Goal: Information Seeking & Learning: Compare options

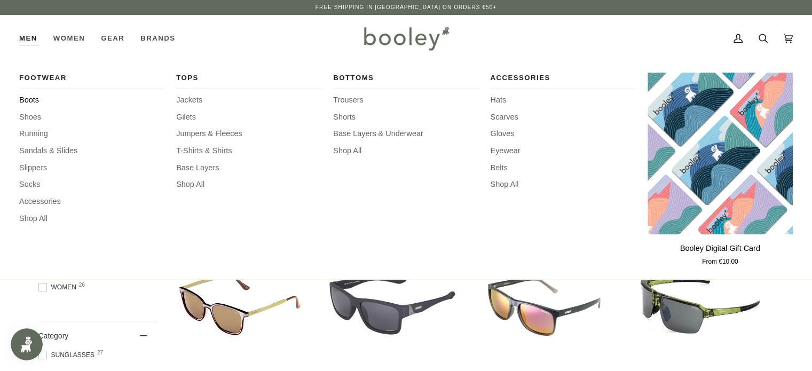
click at [29, 97] on span "Boots" at bounding box center [91, 100] width 145 height 12
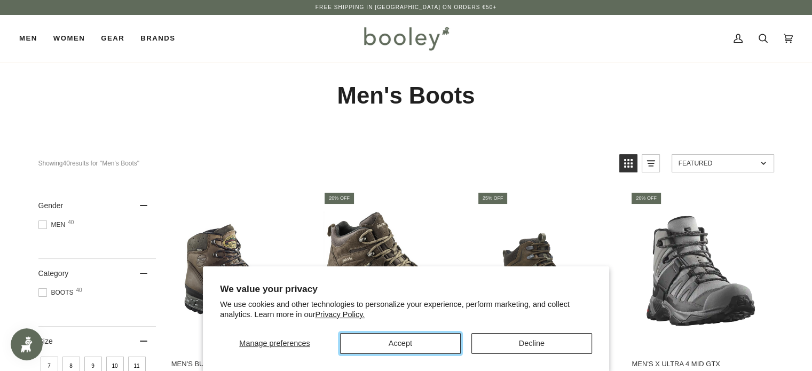
click at [438, 345] on button "Accept" at bounding box center [400, 343] width 121 height 21
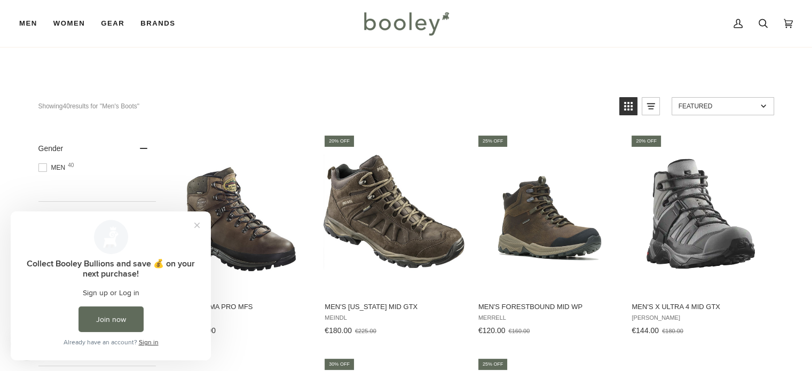
scroll to position [61, 0]
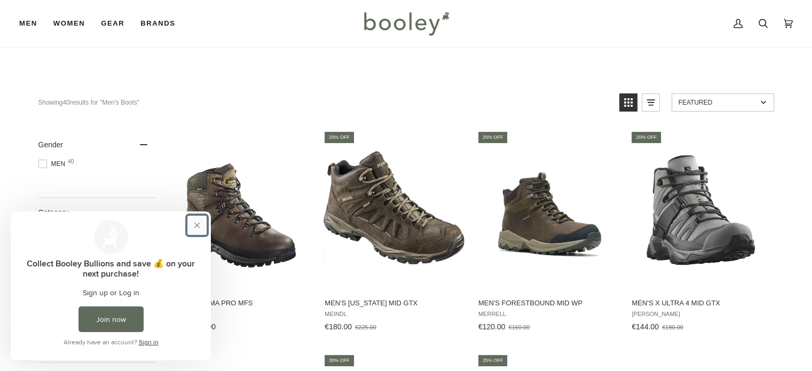
click at [199, 225] on button "Close prompt" at bounding box center [196, 225] width 19 height 19
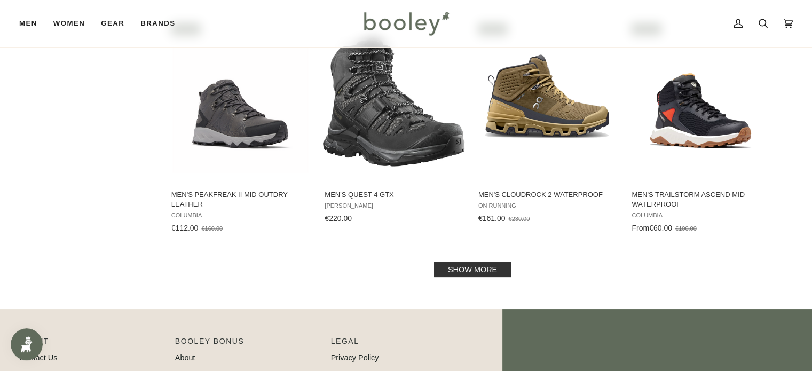
scroll to position [1123, 0]
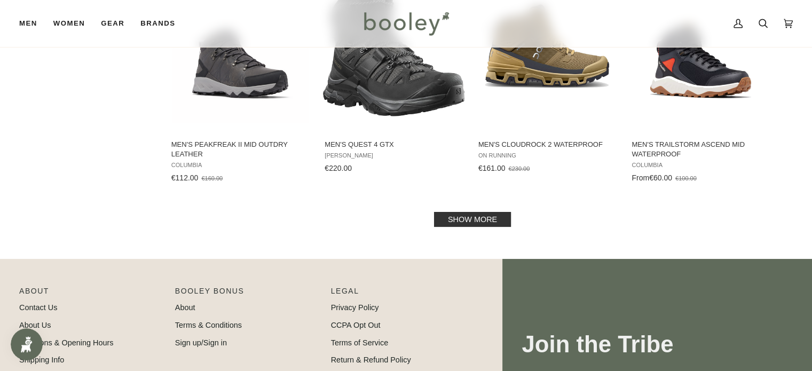
click at [487, 218] on link "Show more" at bounding box center [472, 219] width 77 height 15
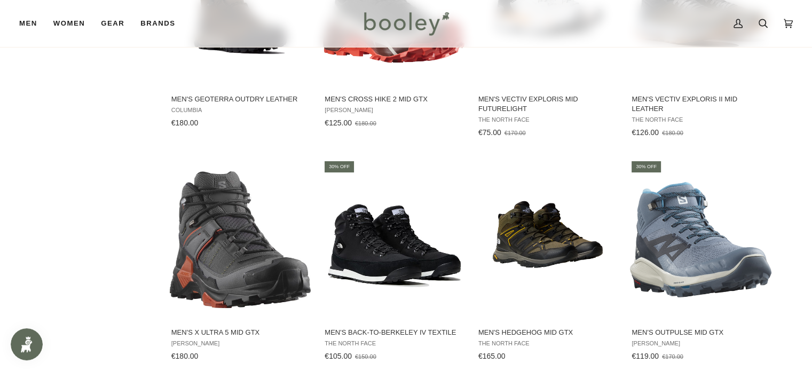
scroll to position [1422, 0]
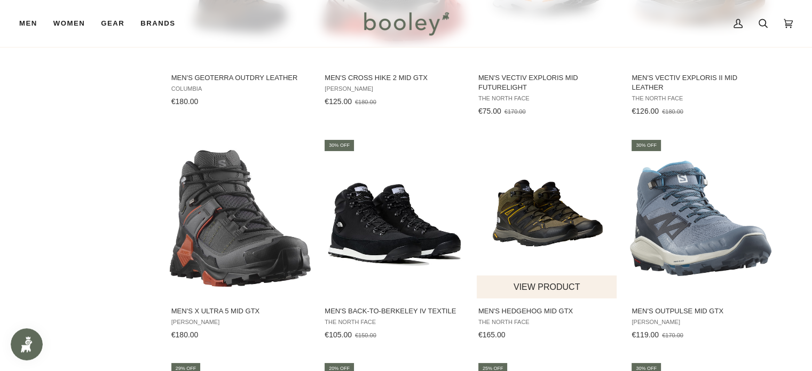
click at [541, 230] on img "Men's Hedgehog Mid GTX" at bounding box center [547, 218] width 141 height 141
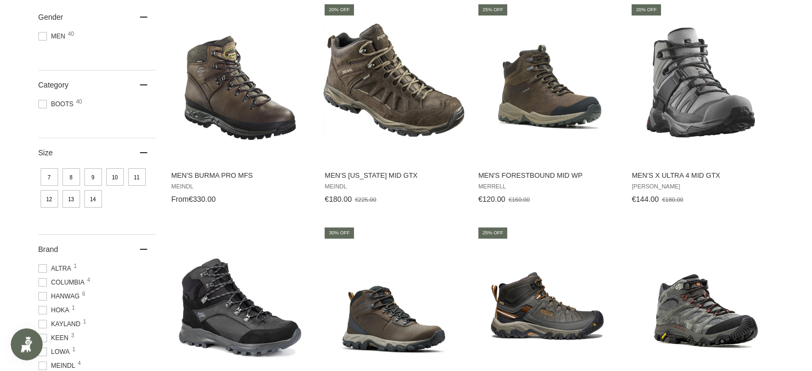
scroll to position [0, 0]
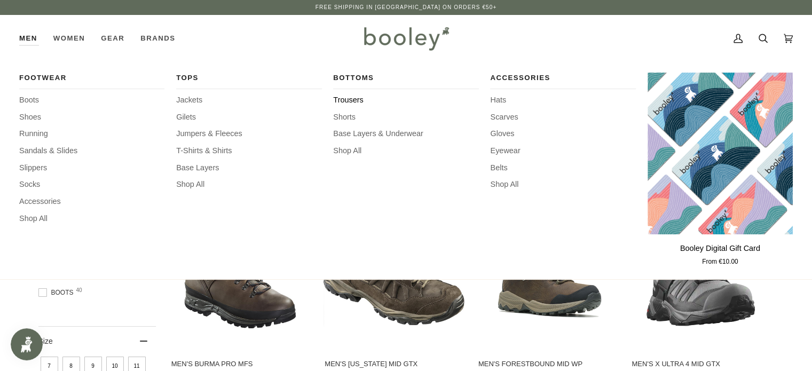
click at [352, 99] on span "Trousers" at bounding box center [405, 100] width 145 height 12
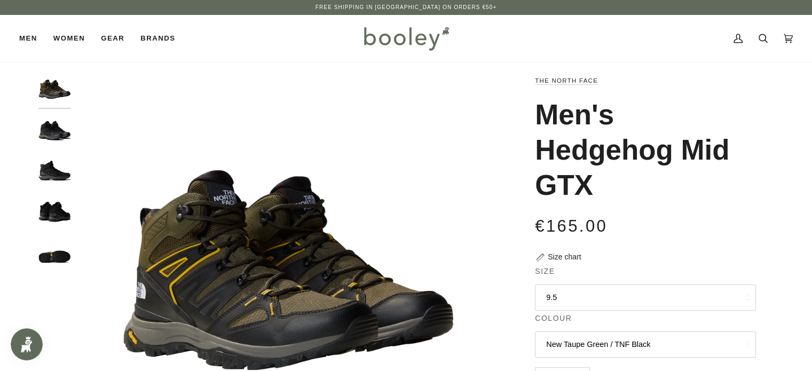
click at [483, 270] on img "The North Face Men's Hedgehog Mid GTX New Taupe Green / TNF Black - Booley Galw…" at bounding box center [287, 286] width 422 height 422
click at [59, 134] on img "The North Face Men's Hedgehog Mid GTX TNF Black / Asphalt Grey - Booley Galway" at bounding box center [54, 132] width 32 height 32
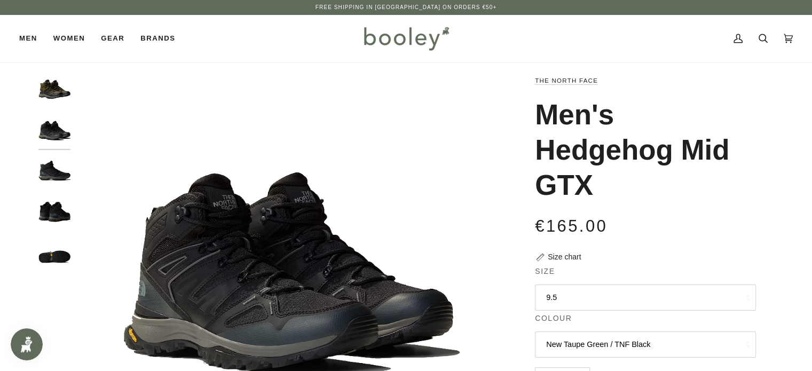
click at [50, 168] on img "The North Face Men's Hedgehog Mid GTX TNF Black / Asphalt Grey - Booley Galway" at bounding box center [54, 172] width 32 height 32
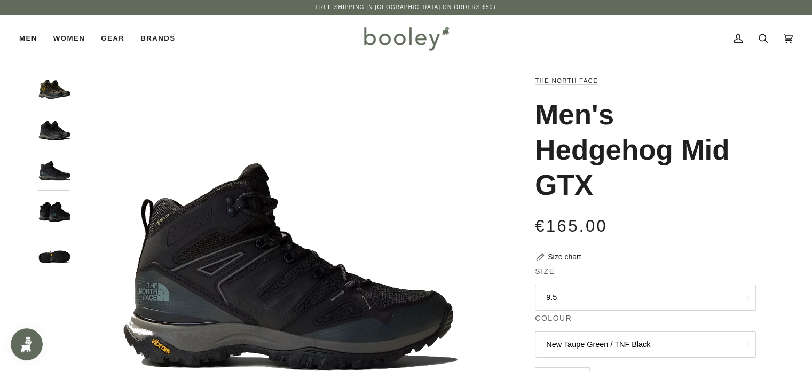
click at [55, 208] on img "The North Face Men's Hedgehog Mid GTX TNF Black / Asphalt Grey - Booley Galway" at bounding box center [54, 214] width 32 height 32
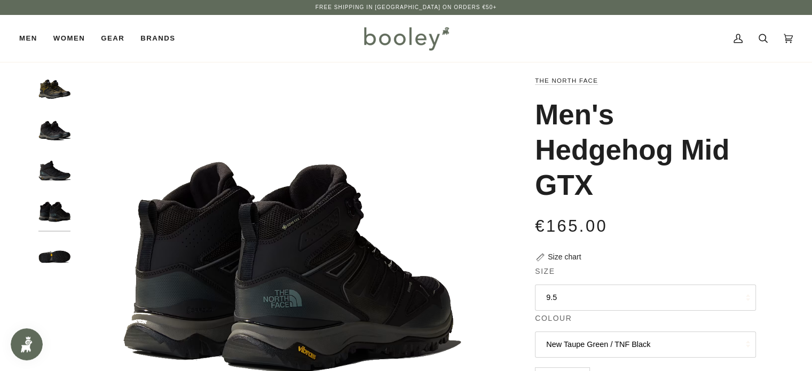
click at [58, 249] on img "The North Face Men's Hedgehog Mid GTX TNF Black / Asphalt Grey - Booley Galway" at bounding box center [54, 255] width 32 height 32
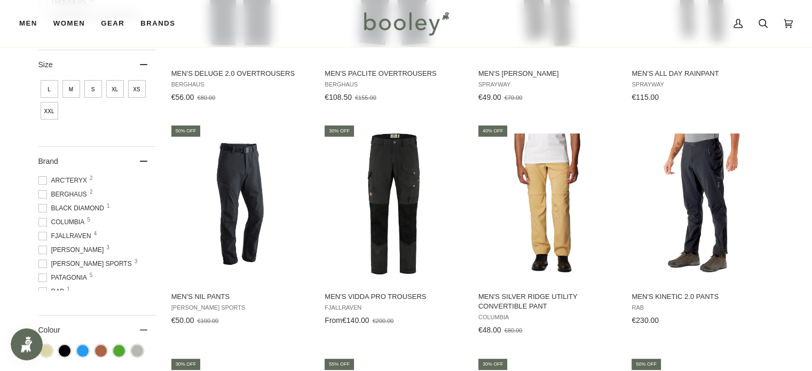
scroll to position [288, 0]
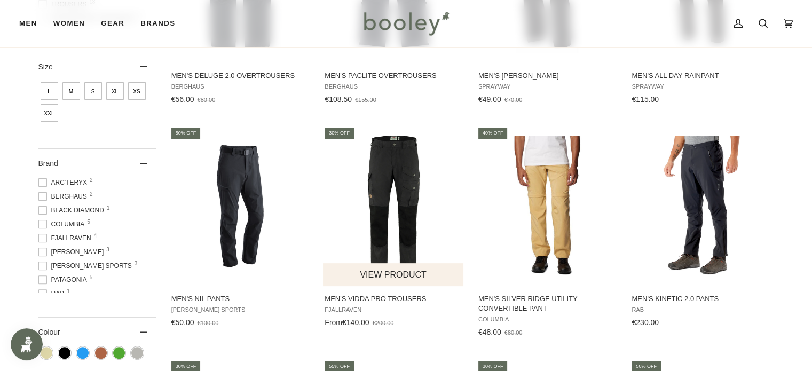
click at [404, 193] on img "Men's Vidda Pro Trousers" at bounding box center [393, 206] width 141 height 141
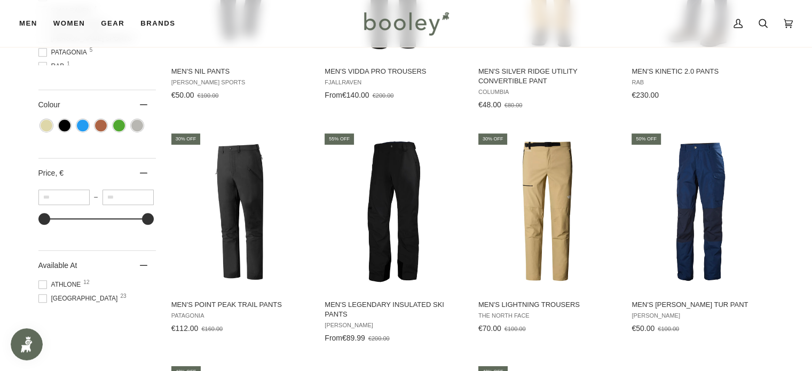
scroll to position [522, 0]
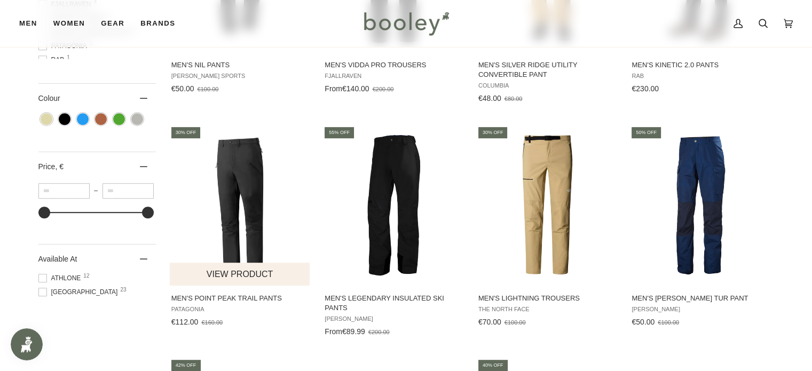
click at [259, 203] on img "Men's Point Peak Trail Pants" at bounding box center [240, 205] width 141 height 141
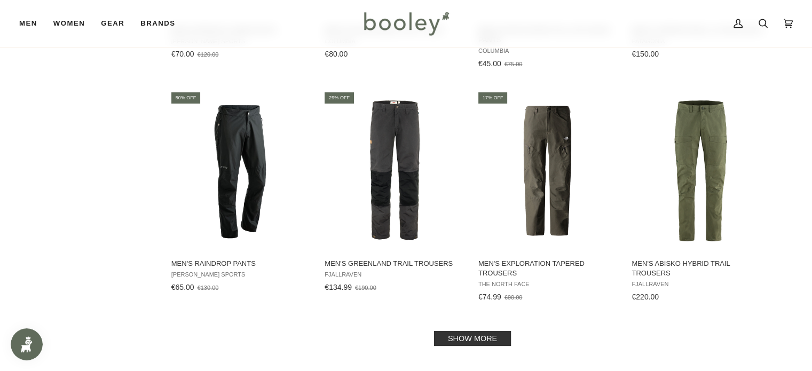
scroll to position [1025, 0]
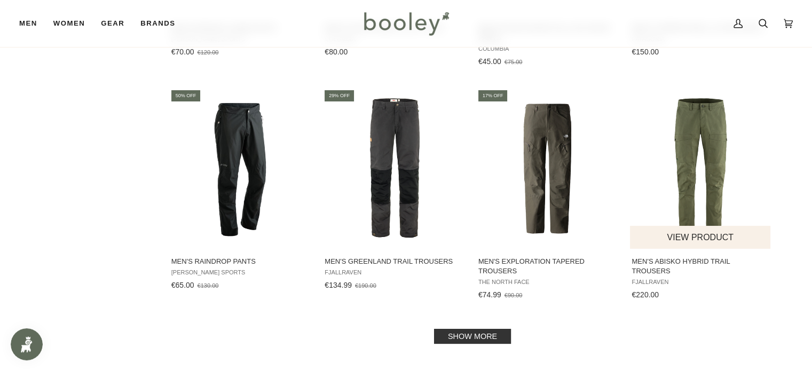
click at [712, 176] on img "Men's Abisko Hybrid Trail Trousers" at bounding box center [700, 168] width 141 height 141
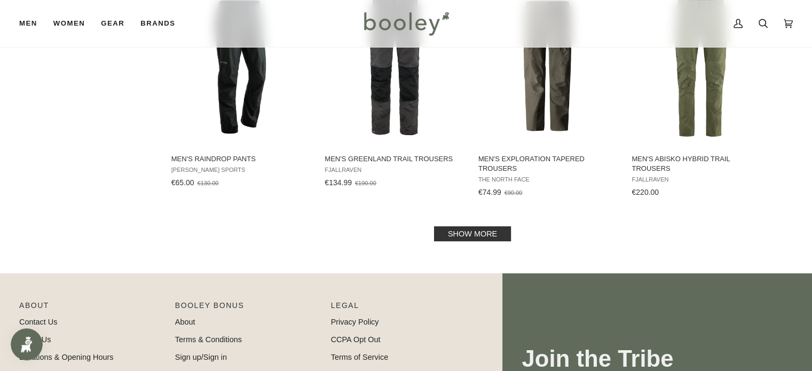
scroll to position [1132, 0]
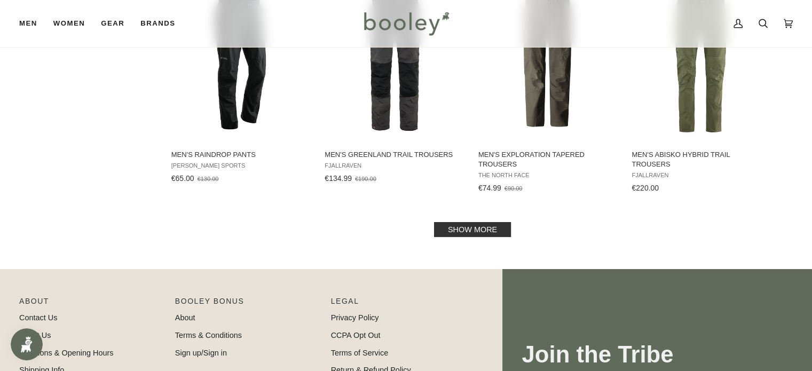
click at [463, 225] on link "Show more" at bounding box center [472, 229] width 77 height 15
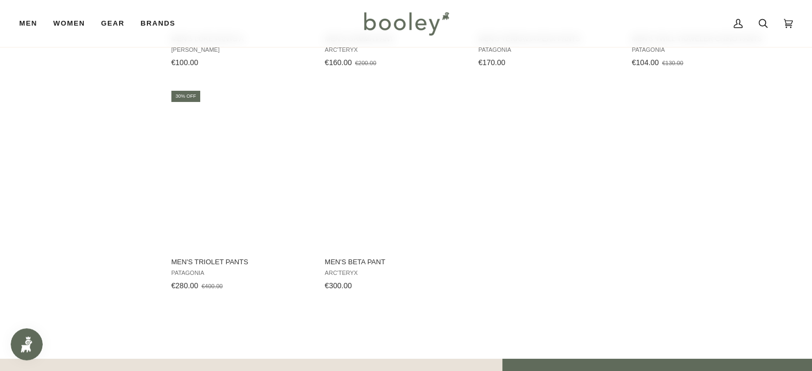
scroll to position [1719, 0]
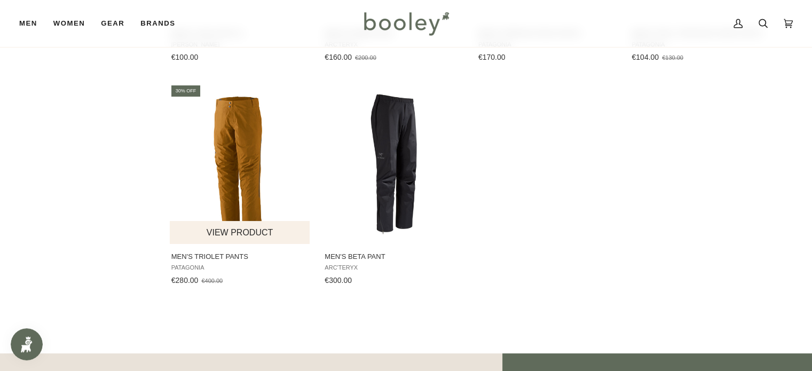
click at [255, 165] on img "Men's Triolet Pants" at bounding box center [240, 163] width 141 height 141
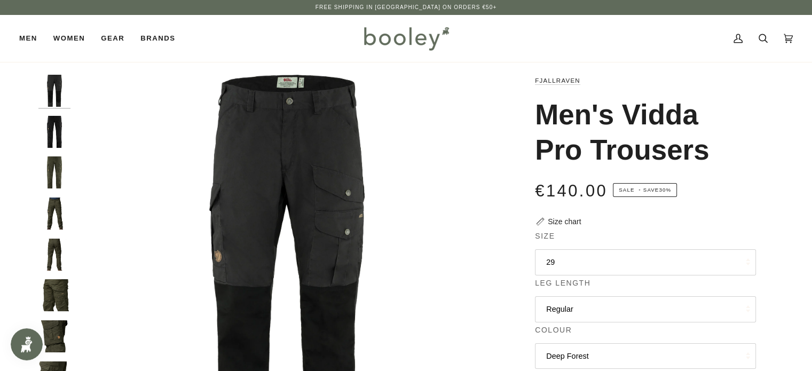
click at [54, 140] on img "Fjallraven Men's Vidda Pro Trousers Black - Booley Galway" at bounding box center [54, 132] width 32 height 32
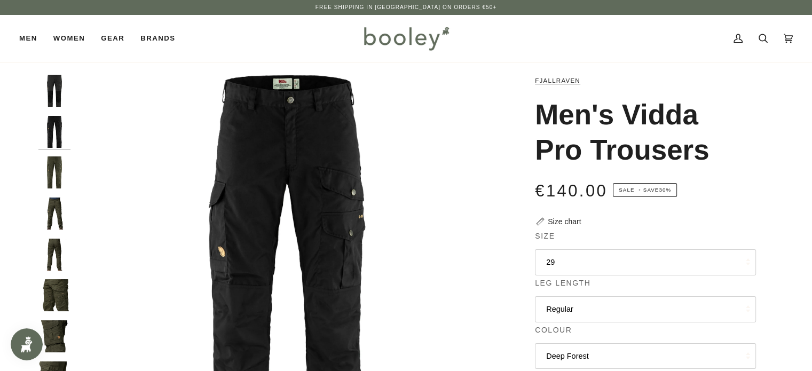
click at [56, 169] on img "Fjallraven Men's Vidda Pro Trousers Deep Forest - Booley Galway" at bounding box center [54, 172] width 32 height 32
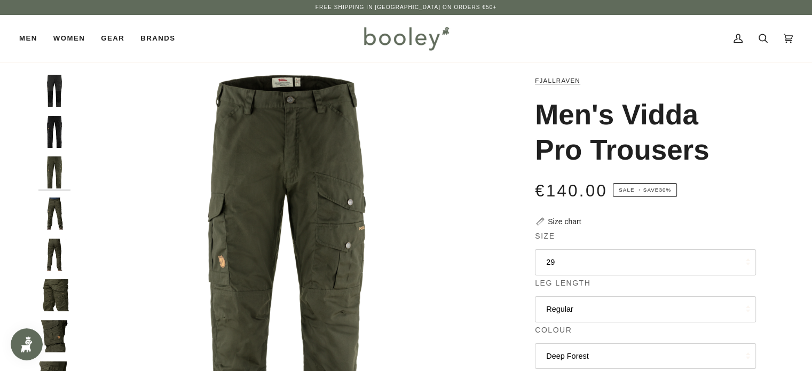
click at [55, 214] on img "Fjallraven Men's Vidda Pro Trousers - Booley Galway" at bounding box center [54, 214] width 32 height 32
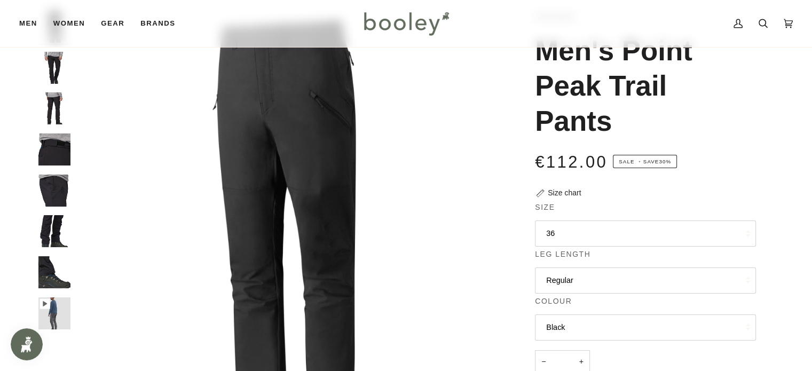
scroll to position [62, 0]
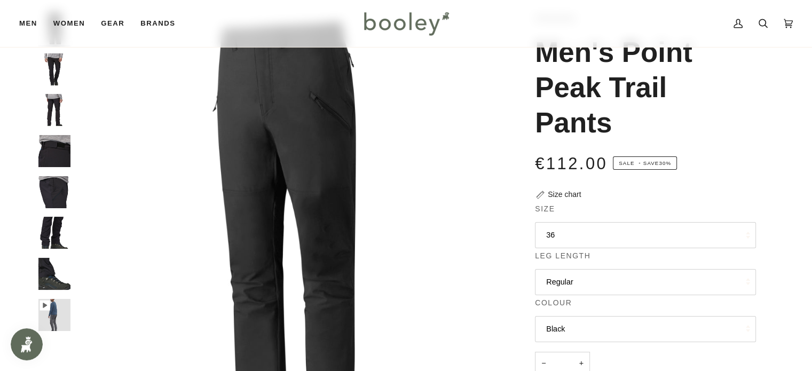
click at [55, 120] on img "Patagonia Men's Point Peak Trail Pants Black - Booley Galway" at bounding box center [54, 110] width 32 height 32
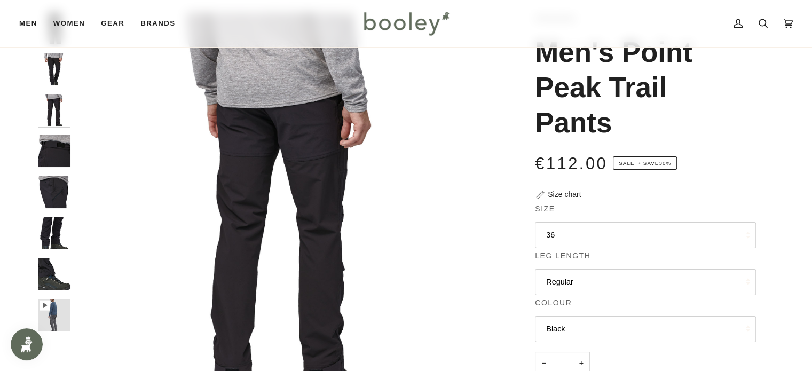
click at [54, 149] on img "Patagonia Men's Point Peak Trail Pants Black - Booley Galway" at bounding box center [54, 151] width 32 height 32
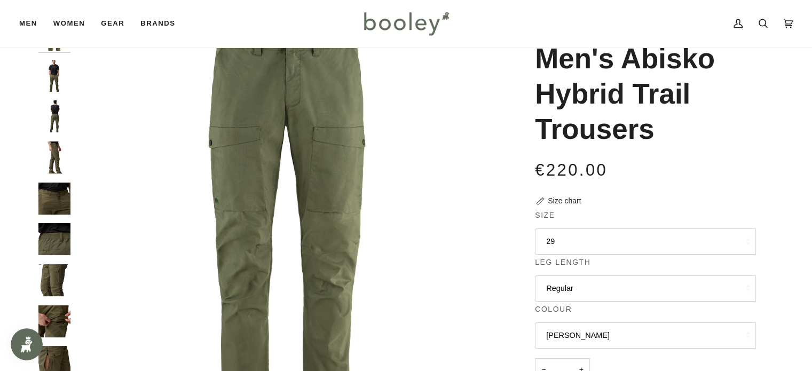
scroll to position [40, 0]
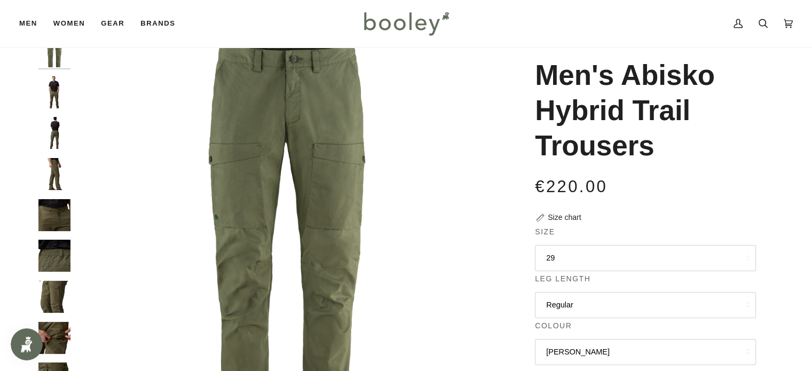
click at [51, 179] on img "Fjallraven Men's Abisko Hybrid Trail Trousers - Booley Galway" at bounding box center [54, 174] width 32 height 32
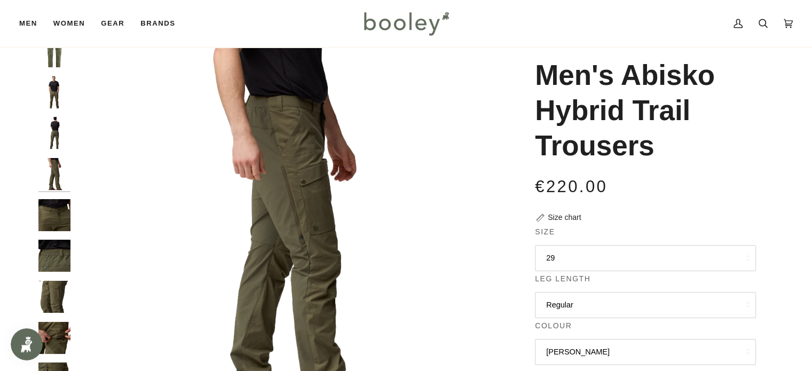
click at [58, 222] on img "Fjallraven Men's Abisko Hybrid Trail Trousers - Booley Galway" at bounding box center [54, 215] width 32 height 32
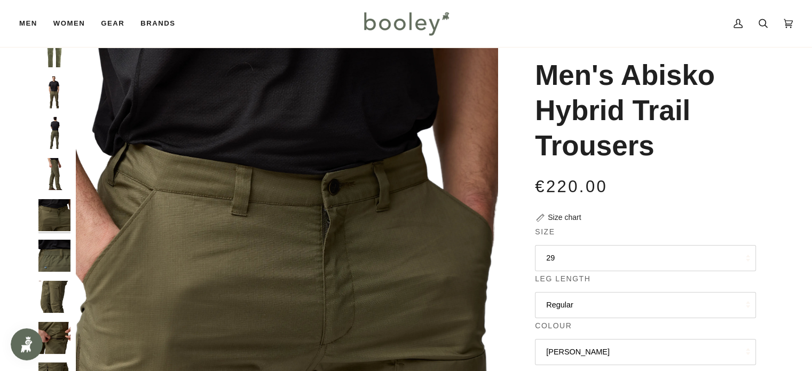
click at [47, 306] on img "Fjallraven Men's Abisko Hybrid Trail Trousers - Booley Galway" at bounding box center [54, 297] width 32 height 32
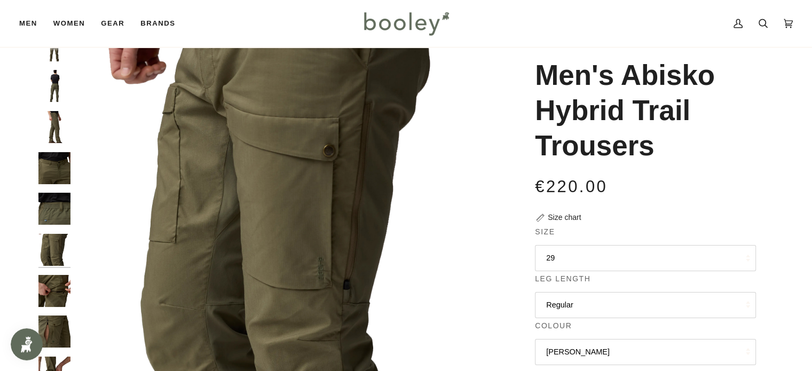
scroll to position [50, 0]
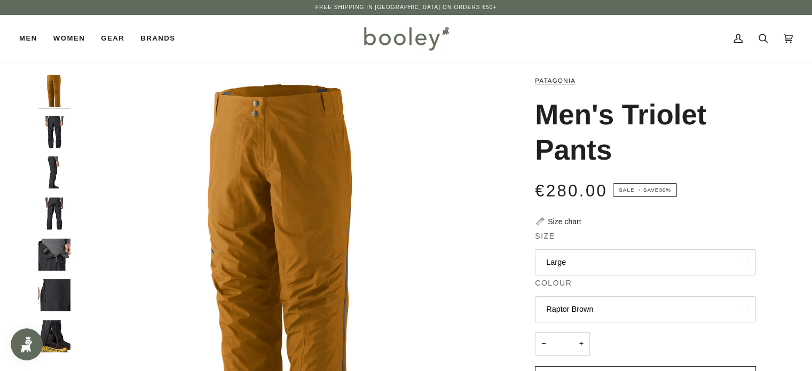
click at [53, 138] on img "Patagonia Men's Triolet Pants - Booley Galway" at bounding box center [54, 132] width 32 height 32
